Goal: Navigation & Orientation: Find specific page/section

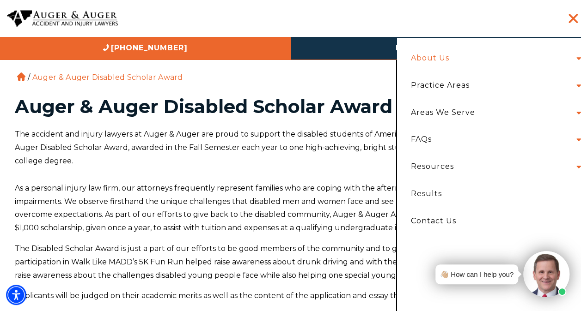
click at [450, 53] on link "About Us" at bounding box center [430, 58] width 52 height 27
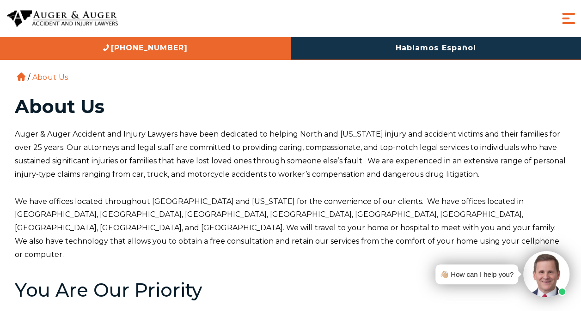
click at [576, 12] on span "Menu" at bounding box center [568, 18] width 18 height 18
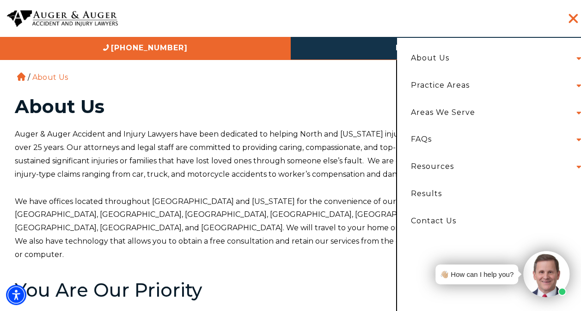
click at [509, 60] on li "About Us Attorneys Herbert Auger Arlene Auger Hunter Gillespie Madison McLawhor…" at bounding box center [493, 58] width 179 height 27
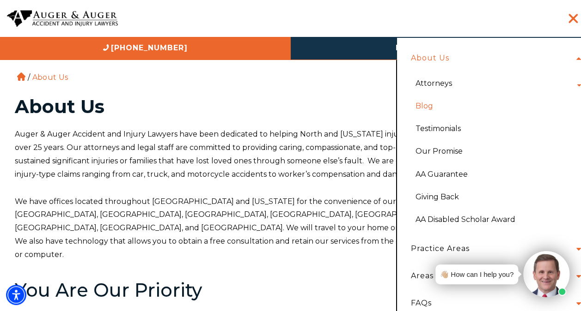
click at [431, 110] on link "Blog" at bounding box center [496, 106] width 175 height 23
